Goal: Task Accomplishment & Management: Use online tool/utility

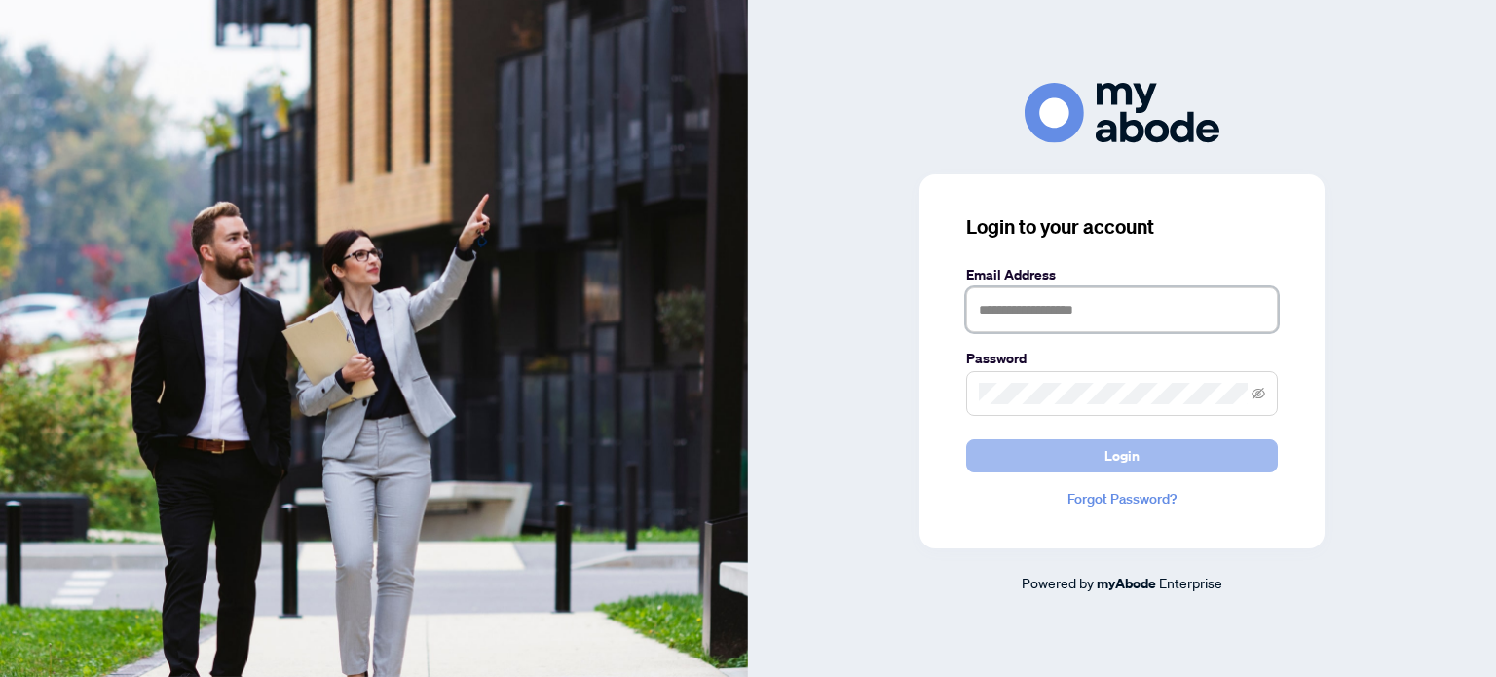
type input "**********"
click at [1089, 460] on button "Login" at bounding box center [1122, 455] width 312 height 33
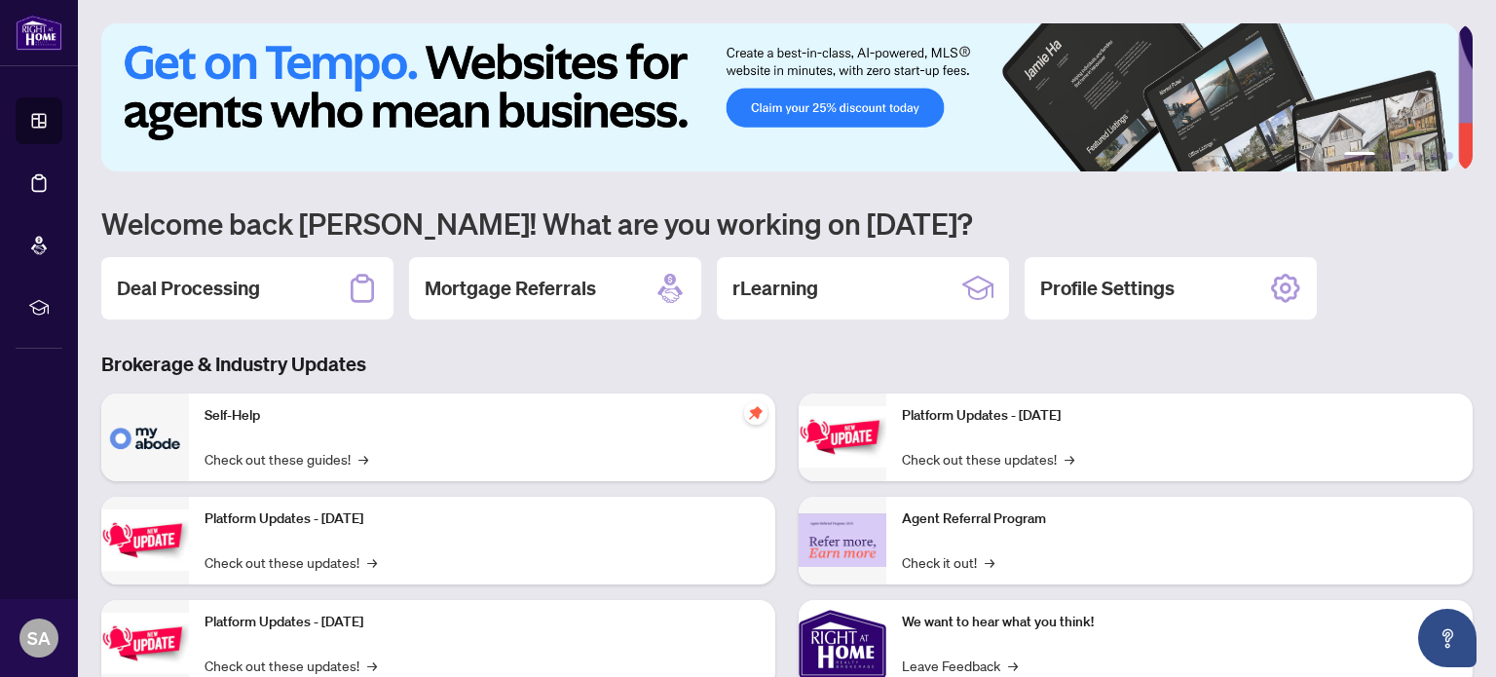
click at [994, 374] on h3 "Brokerage & Industry Updates" at bounding box center [787, 364] width 1372 height 27
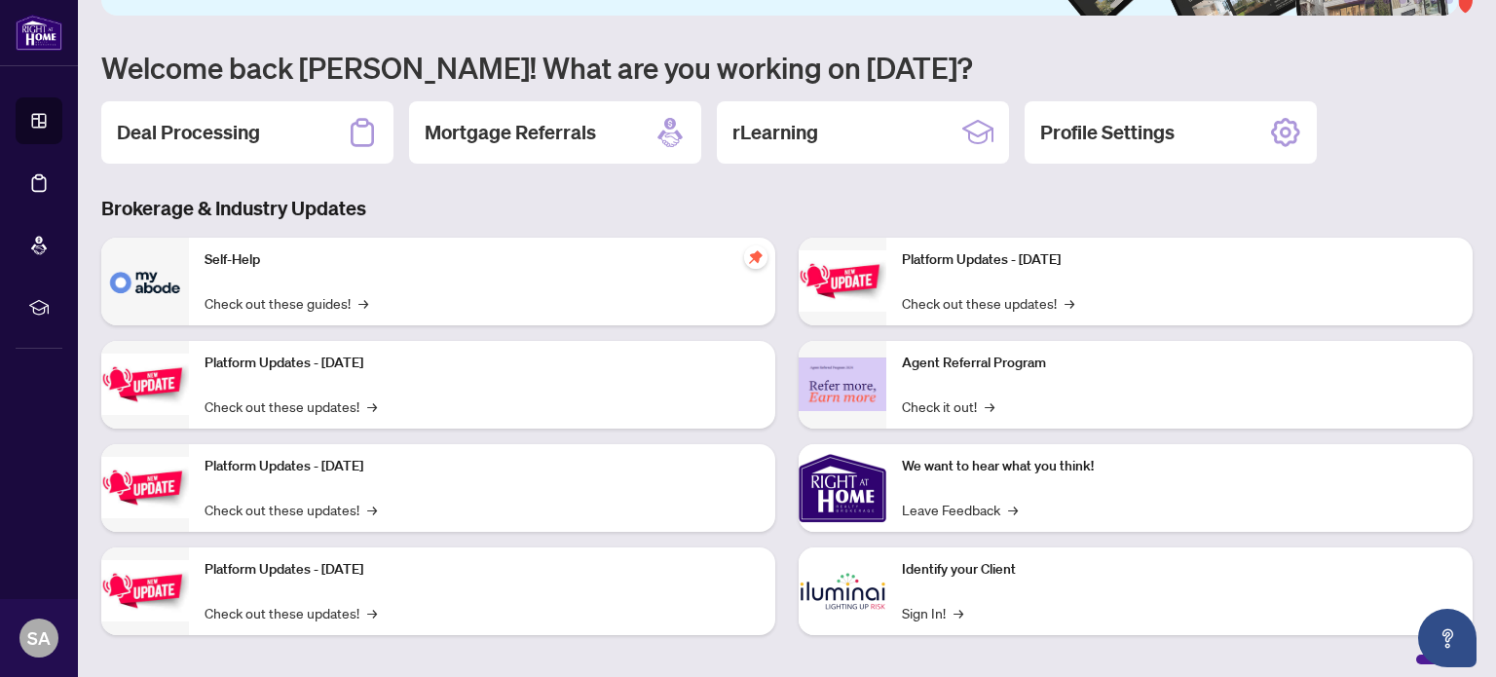
scroll to position [164, 0]
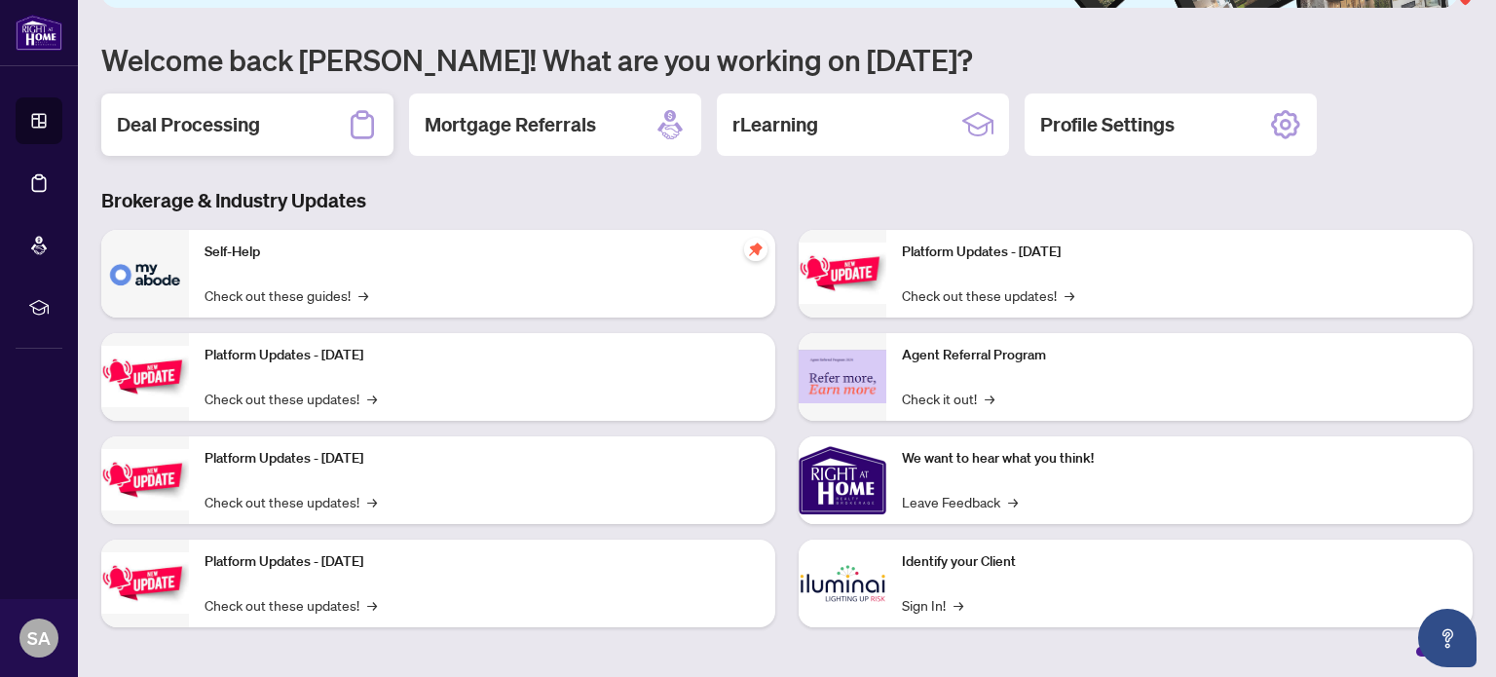
click at [235, 112] on h2 "Deal Processing" at bounding box center [188, 124] width 143 height 27
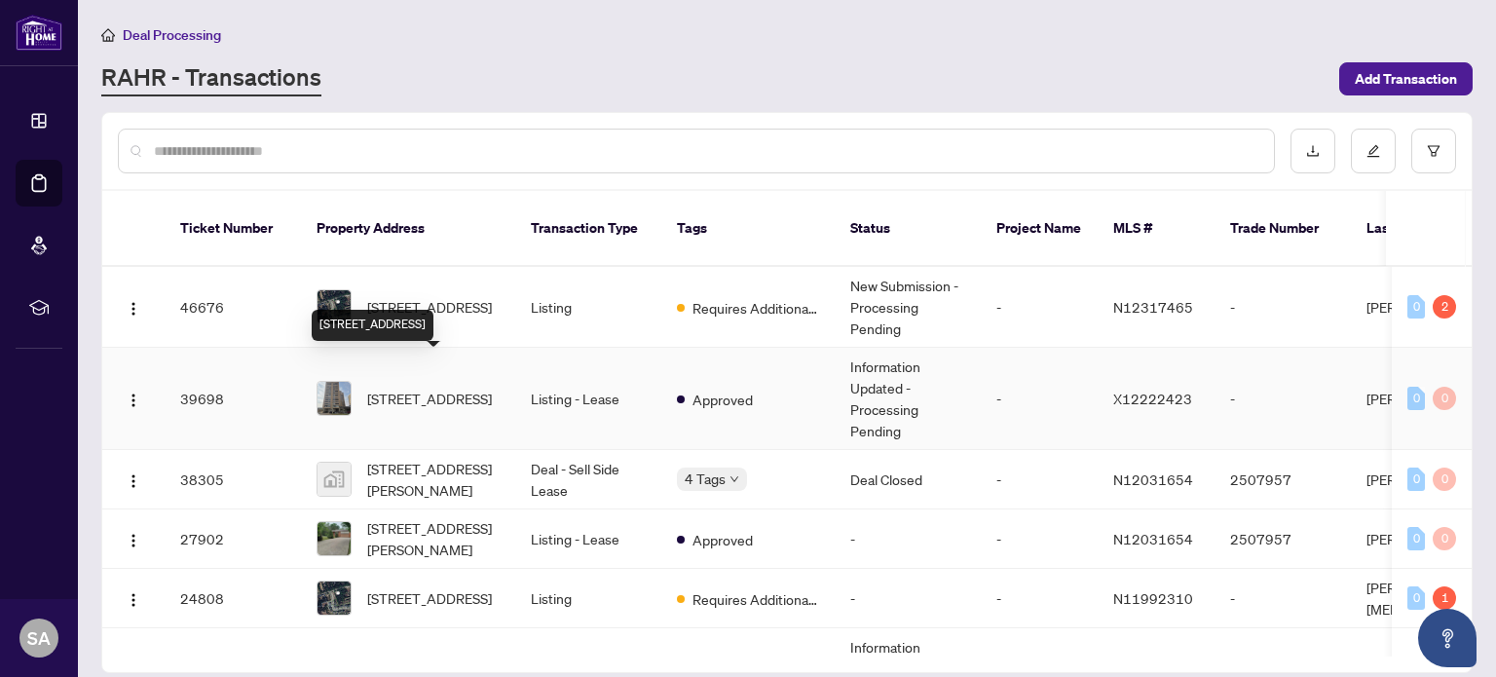
click at [436, 389] on span "[STREET_ADDRESS]" at bounding box center [429, 398] width 125 height 21
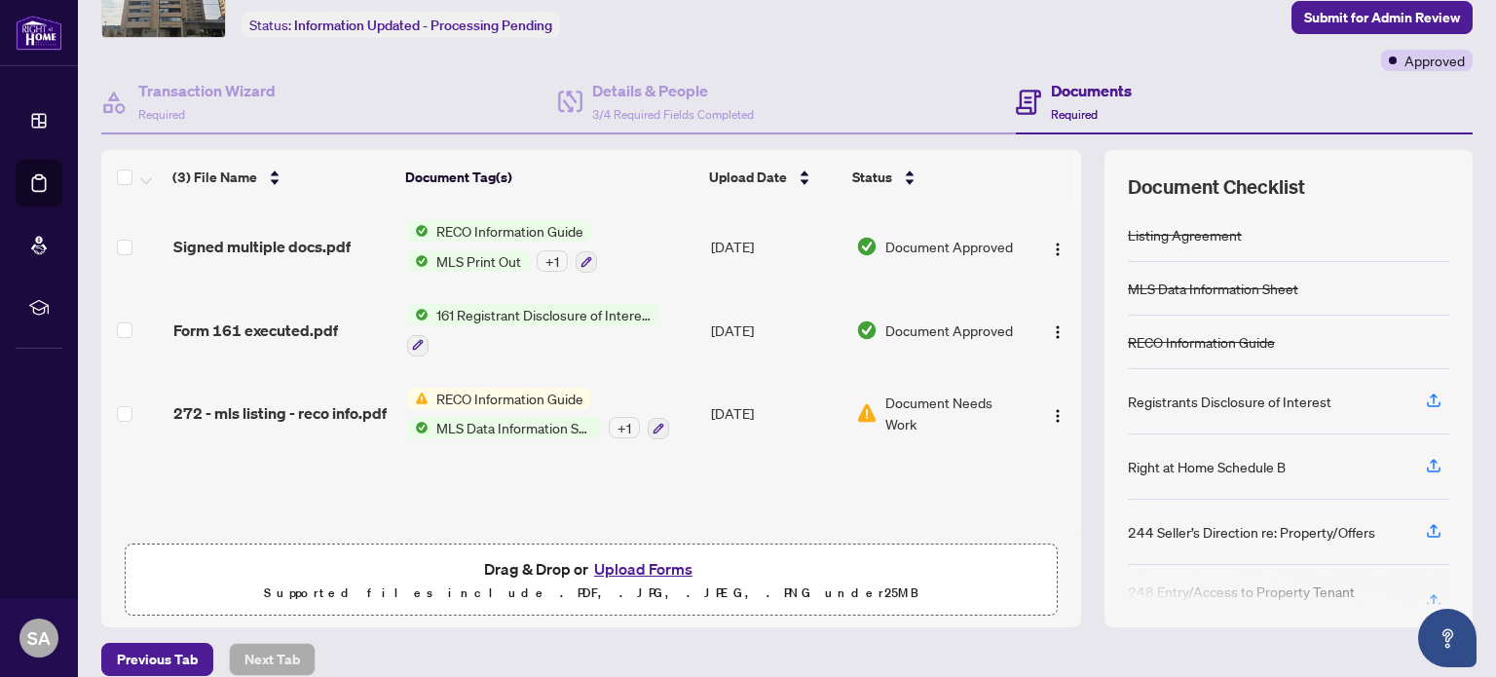
scroll to position [136, 0]
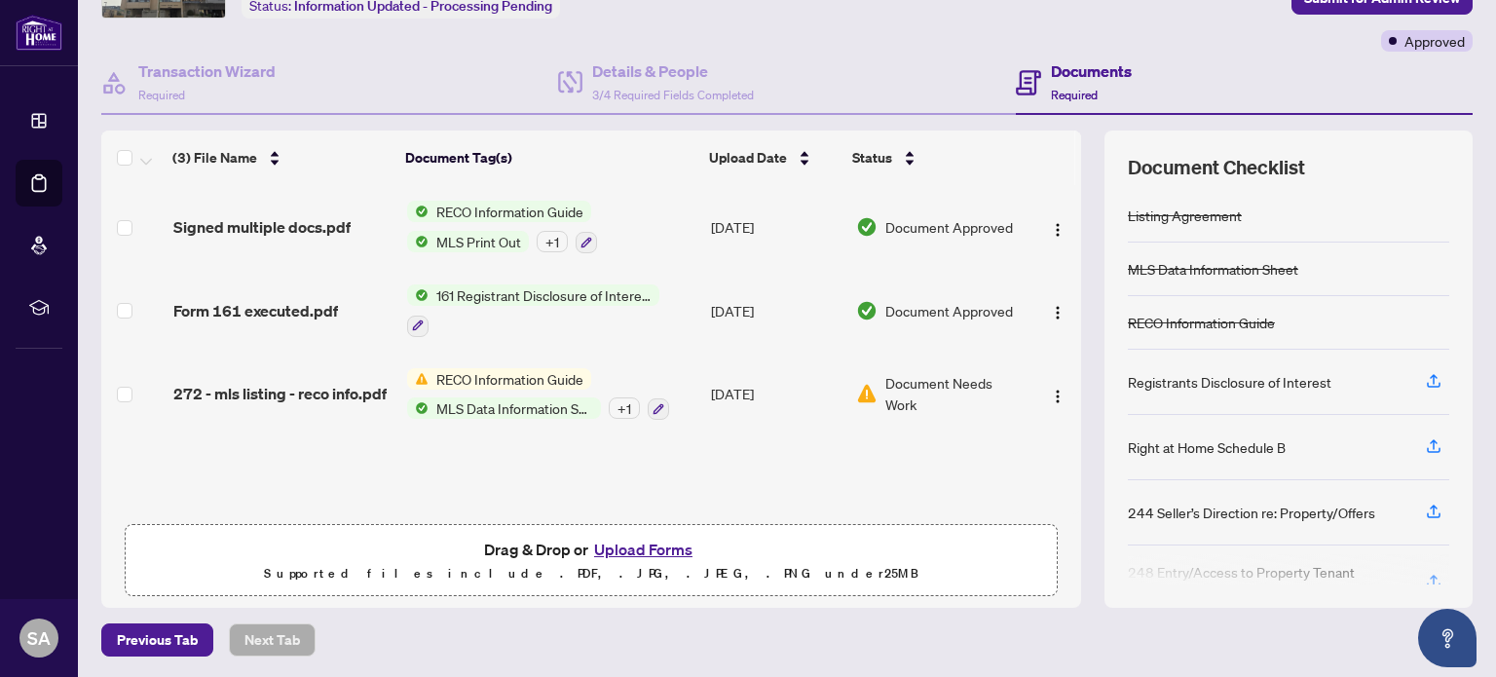
click at [624, 545] on button "Upload Forms" at bounding box center [643, 549] width 110 height 25
